Goal: Find specific page/section: Find specific page/section

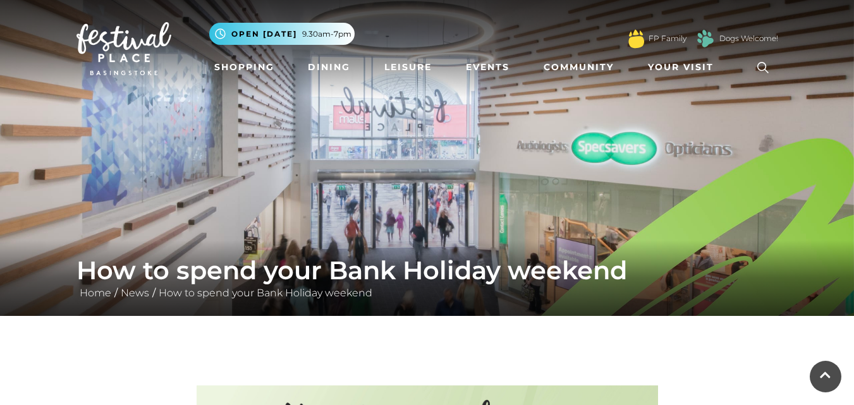
scroll to position [1303, 0]
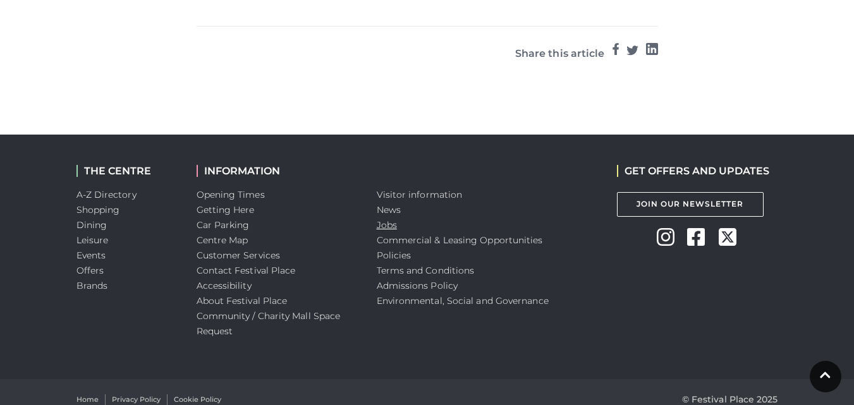
click at [386, 219] on link "Jobs" at bounding box center [387, 224] width 20 height 11
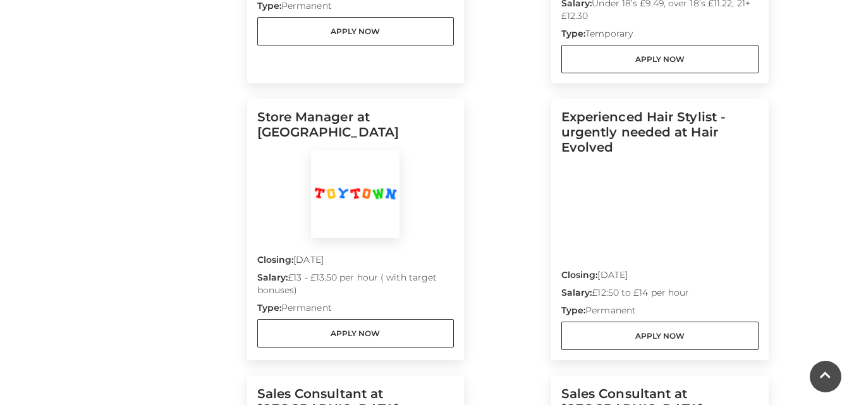
scroll to position [1170, 0]
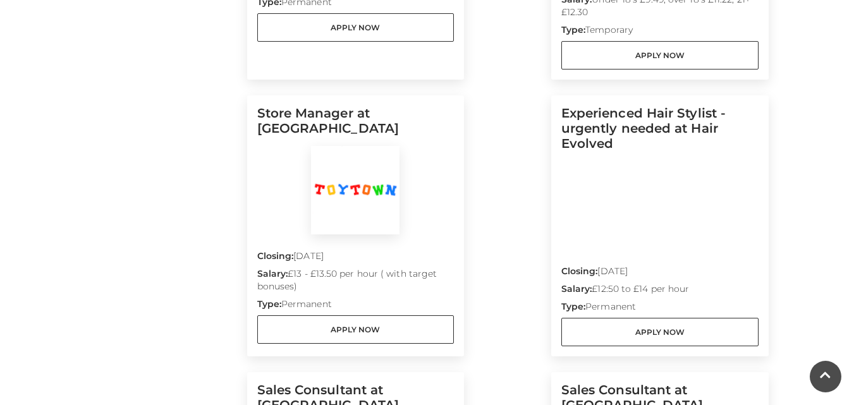
drag, startPoint x: 847, startPoint y: 274, endPoint x: 859, endPoint y: 255, distance: 22.1
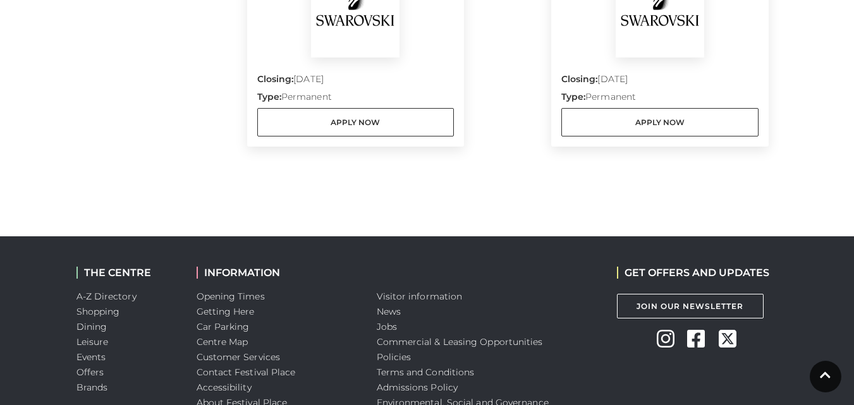
scroll to position [1716, 0]
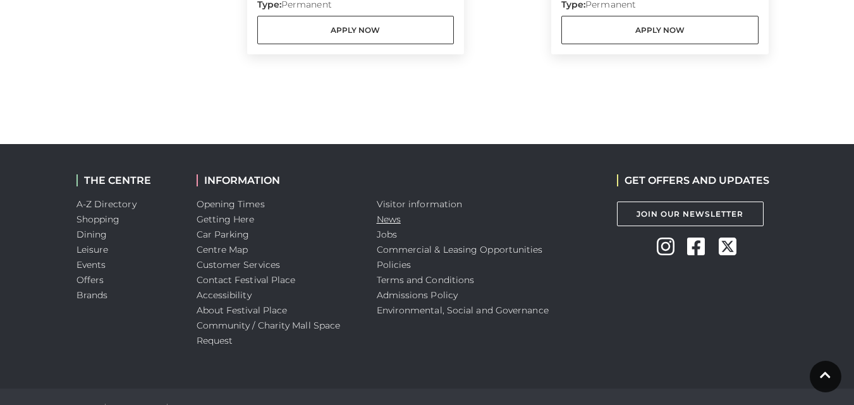
click at [391, 223] on link "News" at bounding box center [389, 219] width 24 height 11
